Goal: Contribute content: Add original content to the website for others to see

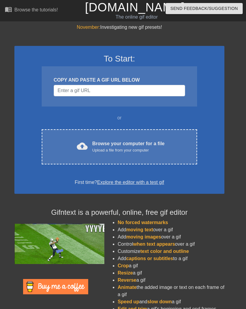
click at [77, 144] on span "cloud_upload" at bounding box center [82, 146] width 11 height 11
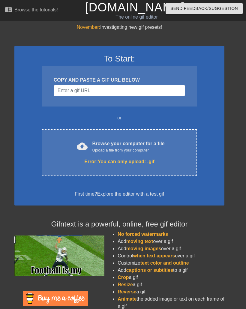
click at [170, 159] on div "Error: You can only upload: .gif" at bounding box center [119, 161] width 130 height 7
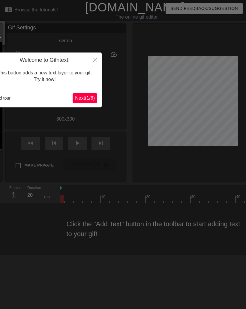
click at [83, 98] on span "Next ( 1 / 6 )" at bounding box center [85, 97] width 20 height 5
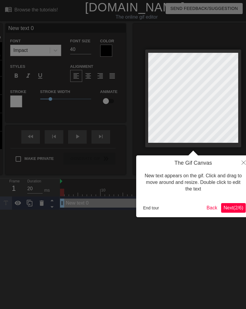
click at [234, 207] on span "Next ( 2 / 6 )" at bounding box center [234, 207] width 20 height 5
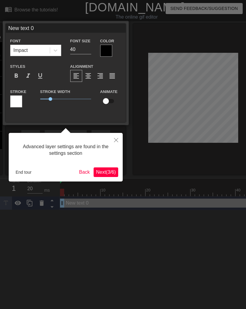
click at [103, 168] on button "Next ( 3 / 6 )" at bounding box center [106, 173] width 25 height 10
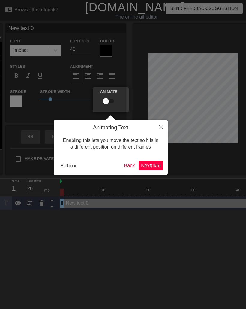
click at [159, 169] on button "Next ( 4 / 6 )" at bounding box center [151, 166] width 25 height 10
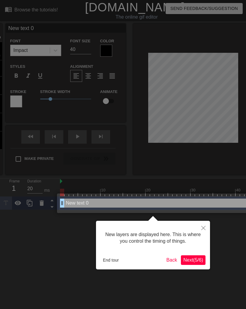
click at [200, 247] on div "New layers are displayed here. This is where you control the timing of things." at bounding box center [153, 238] width 105 height 26
click at [194, 259] on span "Next ( 5 / 6 )" at bounding box center [193, 260] width 20 height 5
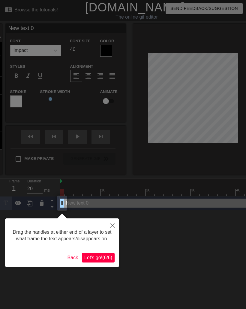
click at [101, 263] on button "Let's go! ( 6 / 6 )" at bounding box center [98, 258] width 33 height 10
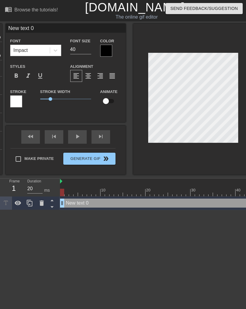
scroll to position [0, 1]
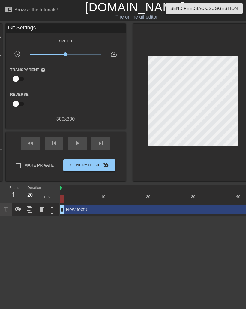
click at [40, 210] on icon at bounding box center [42, 209] width 4 height 5
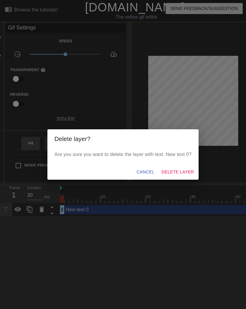
click at [204, 100] on div "Delete layer? Are you sure you want to delete the layer with text: New text 0? …" at bounding box center [123, 154] width 246 height 309
click at [148, 172] on span "Cancel" at bounding box center [146, 172] width 18 height 8
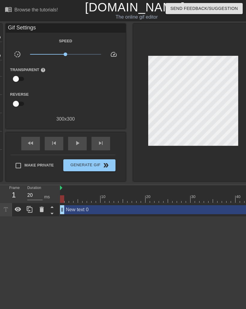
click at [37, 213] on div at bounding box center [42, 209] width 12 height 13
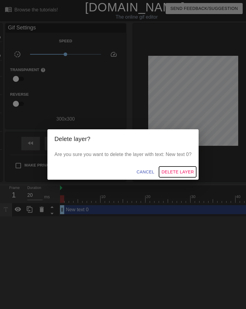
click at [184, 176] on button "Delete Layer" at bounding box center [177, 172] width 37 height 11
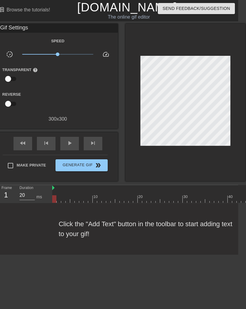
scroll to position [0, 0]
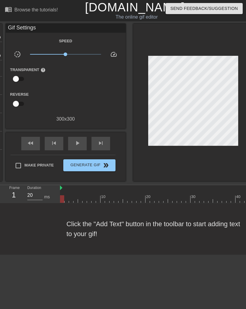
click at [28, 18] on div "menu_book Browse the tutorials!" at bounding box center [43, 10] width 76 height 21
click at [20, 11] on div "Browse the tutorials!" at bounding box center [36, 9] width 44 height 5
